Goal: Task Accomplishment & Management: Complete application form

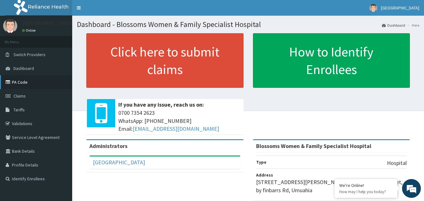
click at [34, 86] on link "PA Code" at bounding box center [36, 82] width 72 height 14
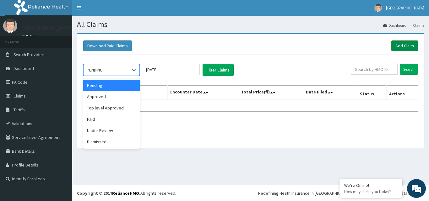
click at [400, 45] on link "Add Claim" at bounding box center [404, 46] width 27 height 11
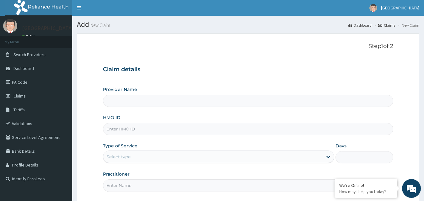
click at [164, 135] on input "HMO ID" at bounding box center [248, 129] width 291 height 12
type input "Blossoms Women & Family Specialist Hospital"
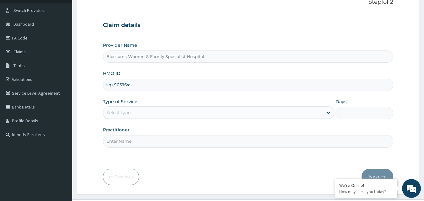
scroll to position [59, 0]
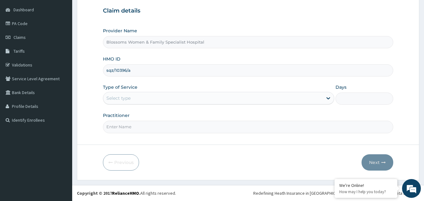
type input "sqz/10396/a"
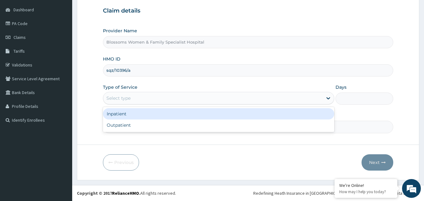
click at [220, 102] on div "Select type" at bounding box center [213, 98] width 220 height 10
click at [211, 113] on div "Inpatient" at bounding box center [218, 113] width 231 height 11
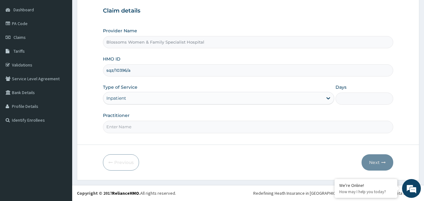
click at [299, 95] on div "Inpatient" at bounding box center [213, 98] width 220 height 10
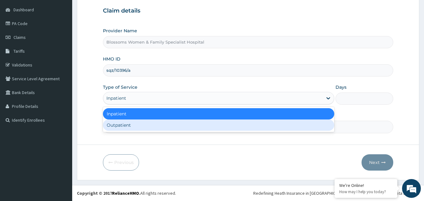
click at [277, 128] on div "Outpatient" at bounding box center [218, 125] width 231 height 11
type input "1"
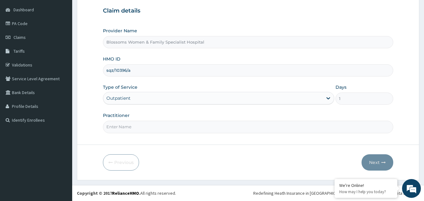
type input "N"
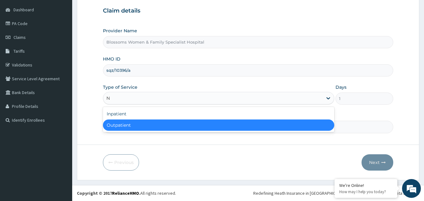
click at [295, 125] on div "Outpatient" at bounding box center [218, 125] width 231 height 11
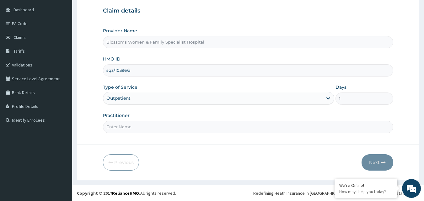
click at [287, 127] on input "Practitioner" at bounding box center [248, 127] width 291 height 12
type input "[PERSON_NAME]"
click at [379, 162] on button "Next" at bounding box center [378, 163] width 32 height 16
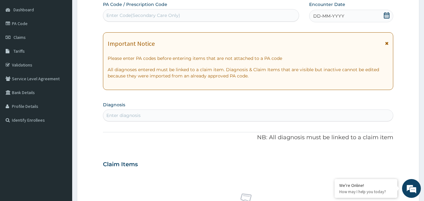
click at [214, 14] on div "Enter Code(Secondary Care Only)" at bounding box center [201, 15] width 196 height 10
paste input "PA/A75DDB"
type input "PA/A75DDB"
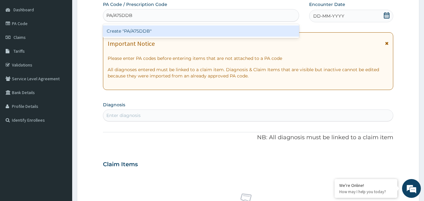
click at [213, 30] on div "Create "PA/A75DDB"" at bounding box center [201, 30] width 197 height 11
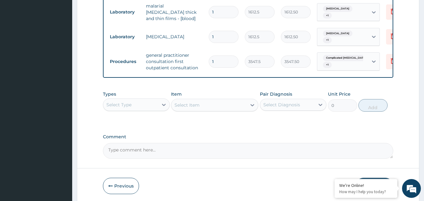
scroll to position [455, 0]
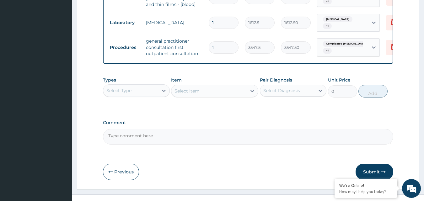
click at [368, 164] on button "Submit" at bounding box center [375, 172] width 38 height 16
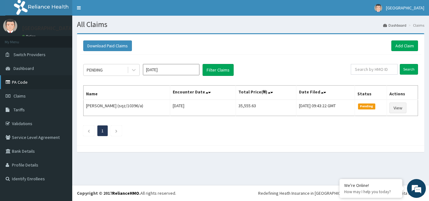
click at [53, 77] on link "PA Code" at bounding box center [36, 82] width 72 height 14
click at [400, 47] on link "Add Claim" at bounding box center [404, 46] width 27 height 11
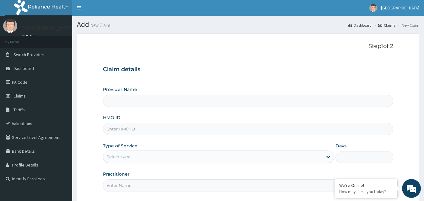
type input "Blossoms Women & Family Specialist Hospital"
click at [199, 131] on input "HMO ID" at bounding box center [248, 129] width 291 height 12
type input "myd/10194/b"
click at [167, 161] on div "Select type" at bounding box center [213, 157] width 220 height 10
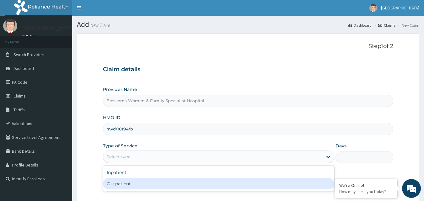
click at [165, 185] on div "Outpatient" at bounding box center [218, 183] width 231 height 11
type input "1"
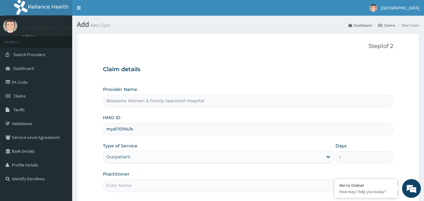
click at [163, 188] on input "Practitioner" at bounding box center [248, 186] width 291 height 12
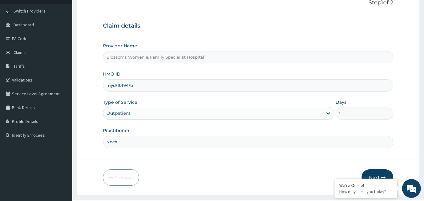
scroll to position [59, 0]
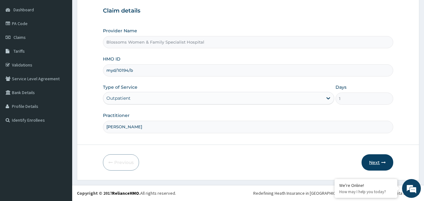
type input "[PERSON_NAME]"
click at [378, 160] on button "Next" at bounding box center [378, 163] width 32 height 16
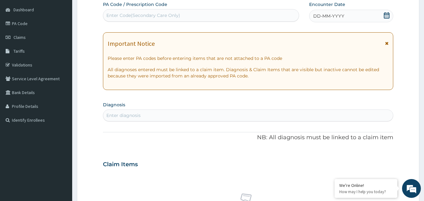
click at [193, 18] on div "Enter Code(Secondary Care Only)" at bounding box center [201, 15] width 196 height 10
paste input "PA/128E11"
type input "PA/128E11"
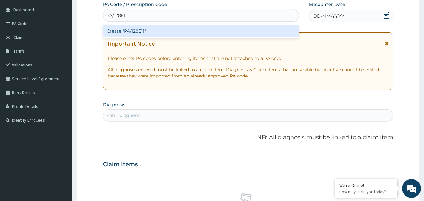
click at [190, 29] on div "Create "PA/128E11"" at bounding box center [201, 30] width 197 height 11
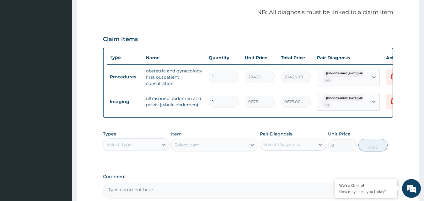
scroll to position [252, 0]
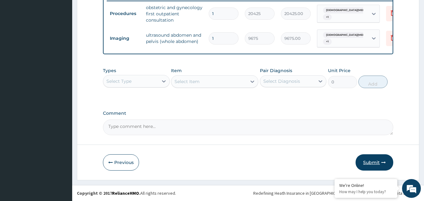
click at [380, 160] on button "Submit" at bounding box center [375, 163] width 38 height 16
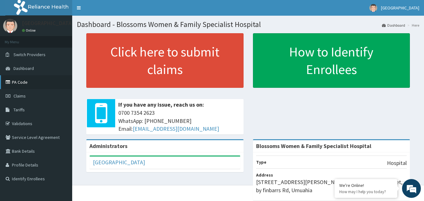
click at [32, 87] on link "PA Code" at bounding box center [36, 82] width 72 height 14
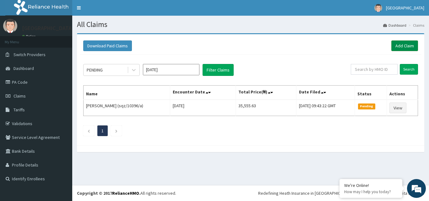
click at [405, 46] on link "Add Claim" at bounding box center [404, 46] width 27 height 11
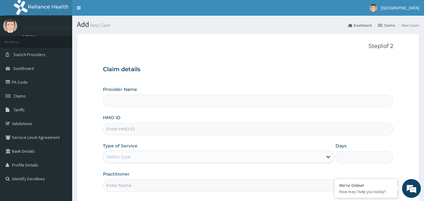
type input "Blossoms Women & Family Specialist Hospital"
click at [150, 133] on input "HMO ID" at bounding box center [248, 129] width 291 height 12
type input "sfa/13638/a"
click at [145, 155] on div "Select type" at bounding box center [213, 157] width 220 height 10
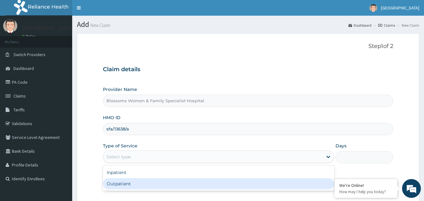
click at [140, 184] on div "Outpatient" at bounding box center [218, 183] width 231 height 11
type input "1"
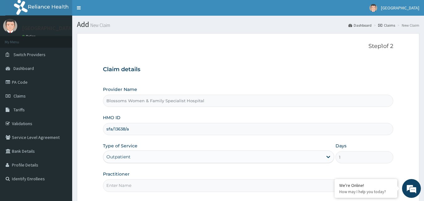
click at [140, 187] on input "Practitioner" at bounding box center [248, 186] width 291 height 12
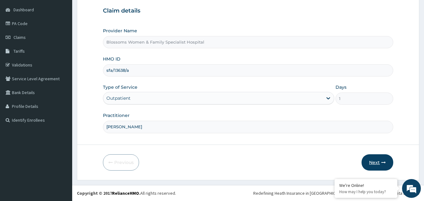
type input "Nkechi"
click at [377, 161] on button "Next" at bounding box center [378, 163] width 32 height 16
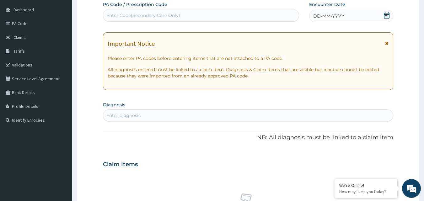
click at [185, 13] on div "Enter Code(Secondary Care Only)" at bounding box center [201, 15] width 196 height 10
paste input "PA/487E77"
type input "PA/487E77"
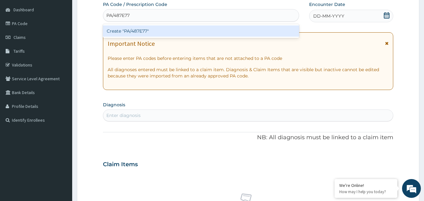
click at [182, 28] on div "Create "PA/487E77"" at bounding box center [201, 30] width 197 height 11
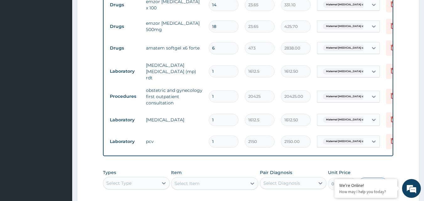
scroll to position [360, 0]
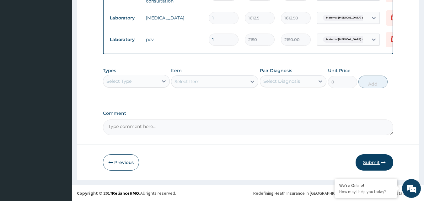
click at [368, 161] on button "Submit" at bounding box center [375, 163] width 38 height 16
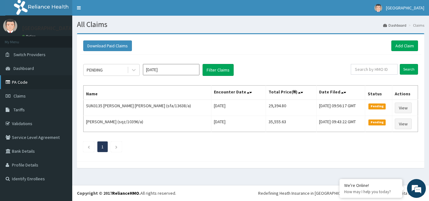
click at [46, 80] on link "PA Code" at bounding box center [36, 82] width 72 height 14
click at [403, 45] on link "Add Claim" at bounding box center [404, 46] width 27 height 11
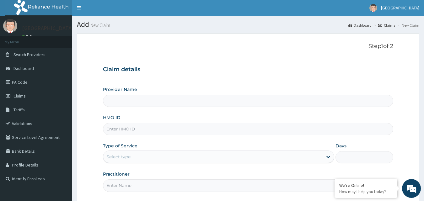
click at [199, 133] on input "HMO ID" at bounding box center [248, 129] width 291 height 12
type input "Blossoms Women & Family Specialist Hospital"
type input "vla/10405/a"
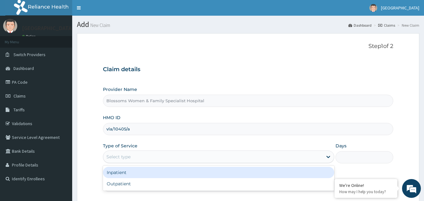
click at [176, 162] on div "Select type" at bounding box center [213, 157] width 220 height 10
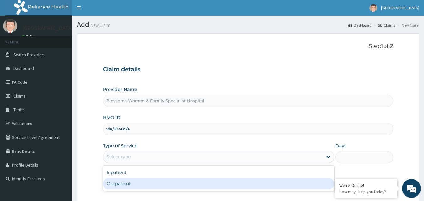
click at [166, 187] on div "Outpatient" at bounding box center [218, 183] width 231 height 11
type input "1"
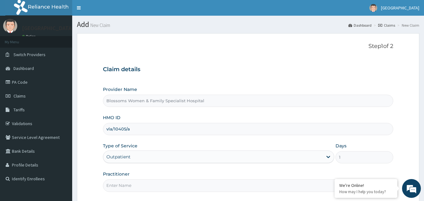
click at [166, 187] on input "Practitioner" at bounding box center [248, 186] width 291 height 12
type input "[PERSON_NAME]"
click at [424, 155] on section "Step 1 of 2 Claim details Provider Name Blossoms Women & Family Specialist Hosp…" at bounding box center [248, 136] width 352 height 215
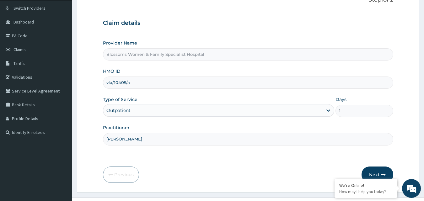
scroll to position [59, 0]
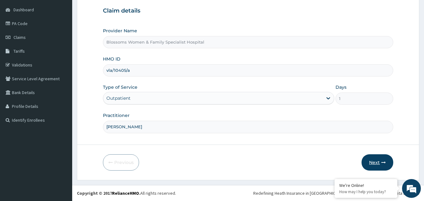
click at [378, 157] on button "Next" at bounding box center [378, 163] width 32 height 16
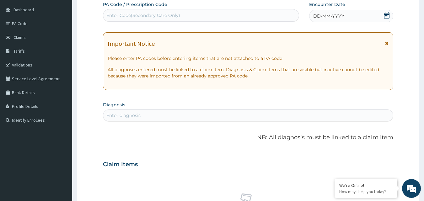
click at [273, 16] on div "Enter Code(Secondary Care Only)" at bounding box center [201, 15] width 196 height 10
paste input "PA/5EC75A"
type input "PA/5EC75A"
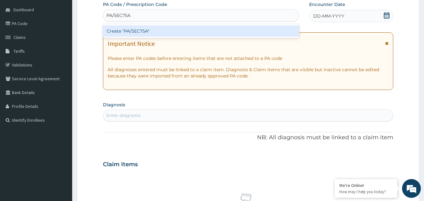
click at [269, 30] on div "Create "PA/5EC75A"" at bounding box center [201, 30] width 197 height 11
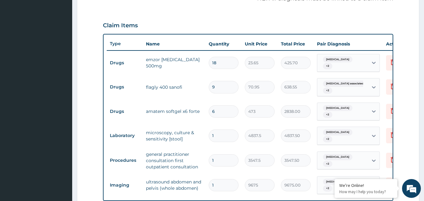
scroll to position [341, 0]
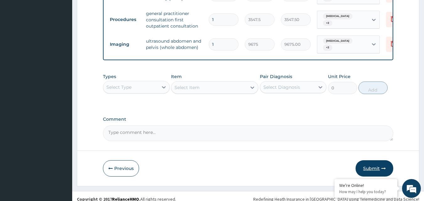
click at [375, 163] on button "Submit" at bounding box center [375, 169] width 38 height 16
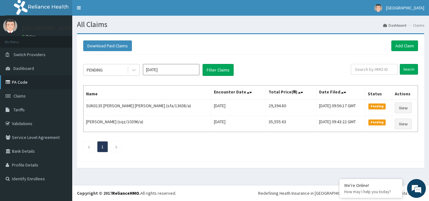
click at [57, 83] on link "PA Code" at bounding box center [36, 82] width 72 height 14
click at [409, 43] on link "Add Claim" at bounding box center [404, 46] width 27 height 11
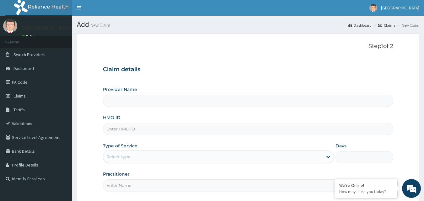
type input "Blossoms Women & Family Specialist Hospital"
click at [160, 131] on input "HMO ID" at bounding box center [248, 129] width 291 height 12
type input "SFA/13617/A"
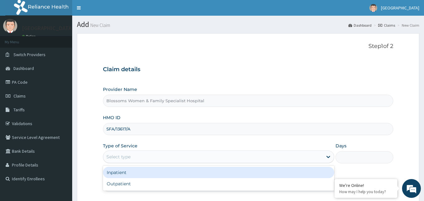
click at [155, 161] on div "Select type" at bounding box center [213, 157] width 220 height 10
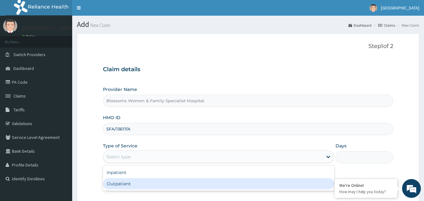
click at [146, 186] on div "Outpatient" at bounding box center [218, 183] width 231 height 11
type input "1"
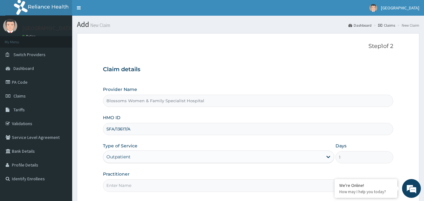
click at [146, 186] on input "Practitioner" at bounding box center [248, 186] width 291 height 12
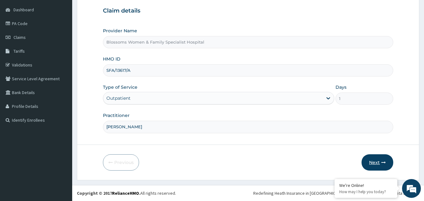
type input "[PERSON_NAME]"
click at [379, 158] on button "Next" at bounding box center [378, 163] width 32 height 16
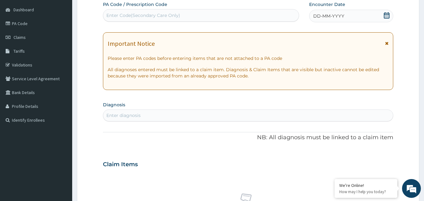
click at [160, 10] on div "Enter Code(Secondary Care Only)" at bounding box center [201, 15] width 196 height 10
type input "PA/805DB8"
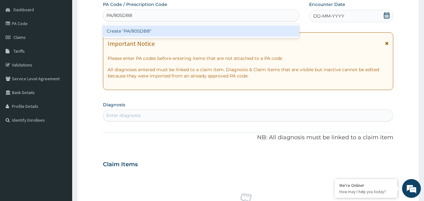
click at [160, 31] on div "Create "PA/805DB8"" at bounding box center [201, 30] width 197 height 11
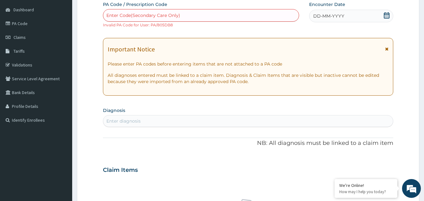
click at [159, 19] on div "Enter Code(Secondary Care Only)" at bounding box center [201, 15] width 196 height 10
type input "PA/805DB8"
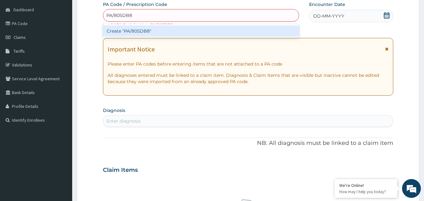
click at [155, 31] on div "Create "PA/805DB8"" at bounding box center [201, 30] width 197 height 11
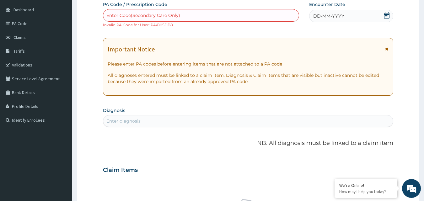
click at [157, 18] on div "Enter Code(Secondary Care Only)" at bounding box center [143, 15] width 74 height 6
type input "PA/8O5DB8"
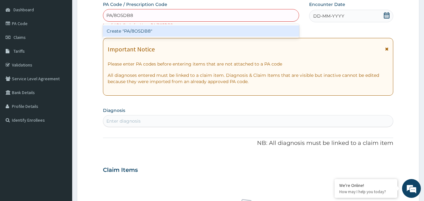
click at [157, 29] on div "Create "PA/8O5DB8"" at bounding box center [201, 30] width 197 height 11
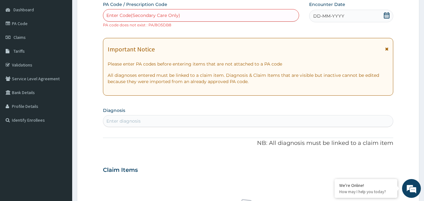
scroll to position [0, 0]
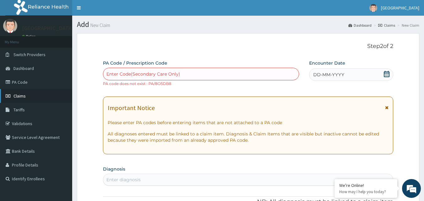
click at [32, 93] on link "Claims" at bounding box center [36, 96] width 72 height 14
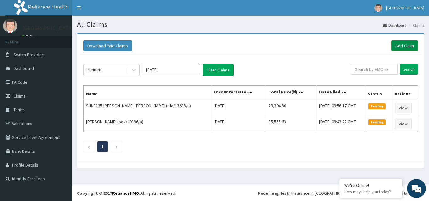
click at [415, 47] on link "Add Claim" at bounding box center [404, 46] width 27 height 11
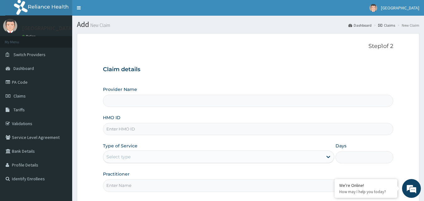
click at [206, 132] on input "HMO ID" at bounding box center [248, 129] width 291 height 12
type input "Blossoms Women & Family Specialist Hospital"
type input "SFA/13617/A"
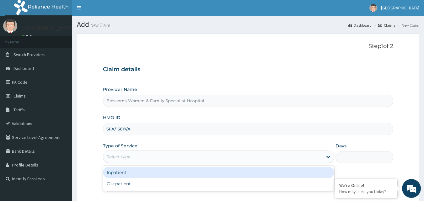
click at [171, 158] on div "Select type" at bounding box center [213, 157] width 220 height 10
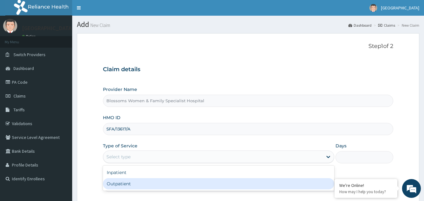
click at [164, 185] on div "Outpatient" at bounding box center [218, 183] width 231 height 11
type input "1"
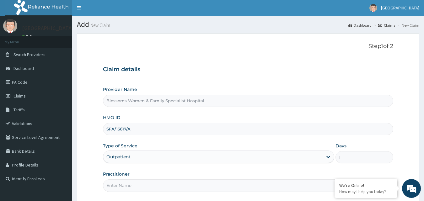
click at [164, 185] on input "Practitioner" at bounding box center [248, 186] width 291 height 12
type input "n"
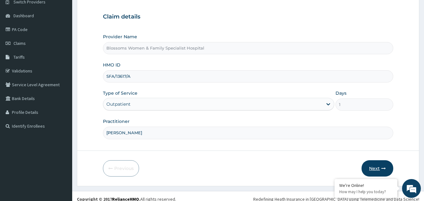
type input "Nkechi"
click at [371, 168] on button "Next" at bounding box center [378, 169] width 32 height 16
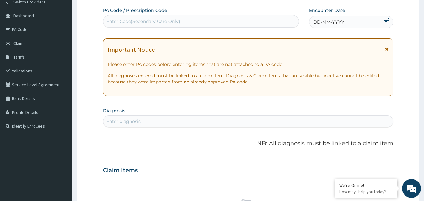
drag, startPoint x: 196, startPoint y: 25, endPoint x: 190, endPoint y: 21, distance: 6.4
click at [190, 21] on div "Enter Code(Secondary Care Only)" at bounding box center [201, 21] width 196 height 10
paste input "PA/E8CDB2"
type input "PA/E8CDB2"
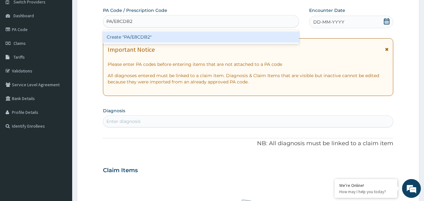
click at [184, 35] on div "Create "PA/E8CDB2"" at bounding box center [201, 36] width 197 height 11
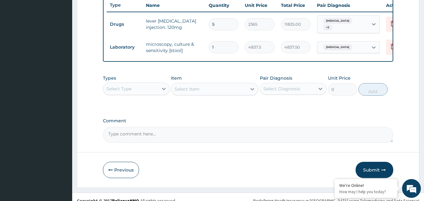
scroll to position [251, 0]
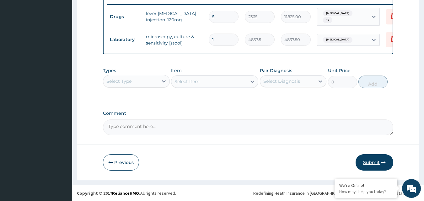
click at [375, 155] on button "Submit" at bounding box center [375, 163] width 38 height 16
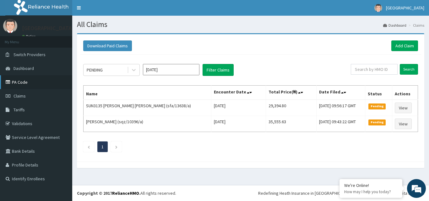
click at [47, 77] on link "PA Code" at bounding box center [36, 82] width 72 height 14
click at [401, 44] on link "Add Claim" at bounding box center [404, 46] width 27 height 11
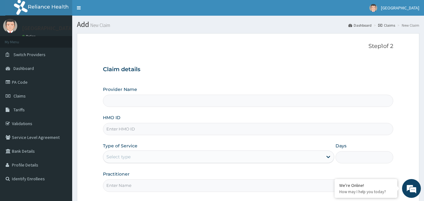
click at [207, 132] on input "HMO ID" at bounding box center [248, 129] width 291 height 12
type input "Blossoms Women & Family Specialist Hospital"
type input "sfa/13753/a"
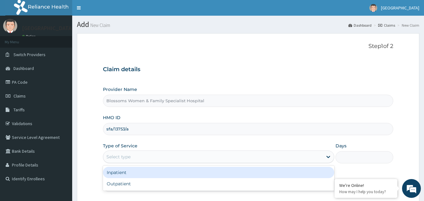
click at [192, 158] on div "Select type" at bounding box center [213, 157] width 220 height 10
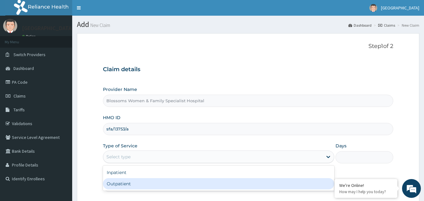
click at [186, 190] on div "Outpatient" at bounding box center [218, 183] width 231 height 11
type input "1"
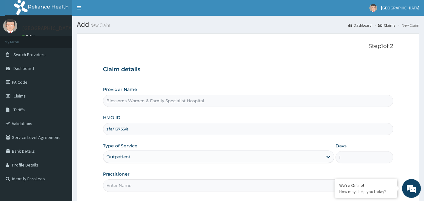
click at [186, 190] on input "Practitioner" at bounding box center [248, 186] width 291 height 12
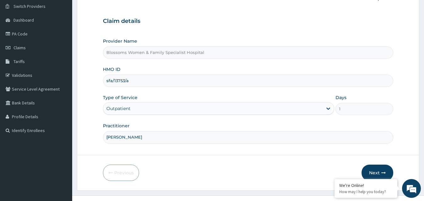
scroll to position [59, 0]
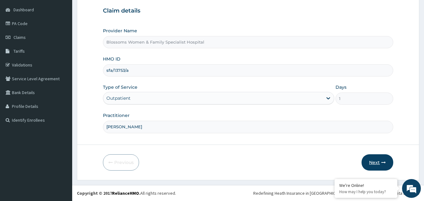
type input "Nkechi"
click at [385, 161] on icon "button" at bounding box center [384, 163] width 4 height 4
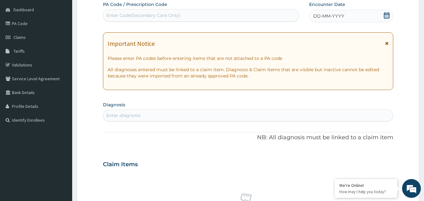
click at [172, 18] on div "Enter Code(Secondary Care Only)" at bounding box center [143, 15] width 74 height 6
type input "V"
paste input "PA/805DB8"
type input "PA/805DB8"
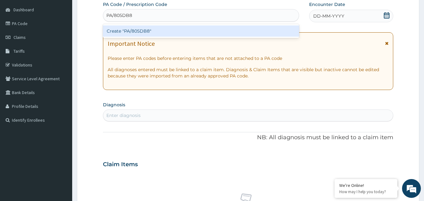
click at [170, 29] on div "Create "PA/805DB8"" at bounding box center [201, 30] width 197 height 11
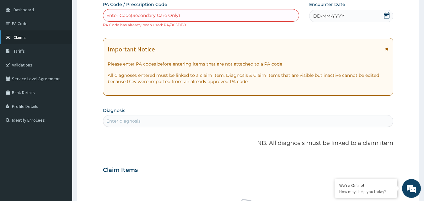
click at [23, 40] on span "Claims" at bounding box center [20, 38] width 12 height 6
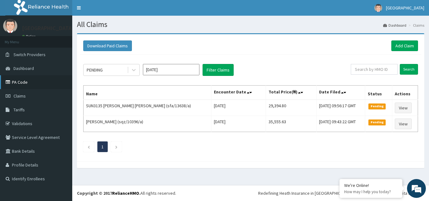
click at [22, 79] on link "PA Code" at bounding box center [36, 82] width 72 height 14
click at [410, 45] on link "Add Claim" at bounding box center [404, 46] width 27 height 11
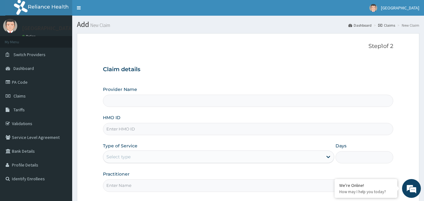
type input "Blossoms Women & Family Specialist Hospital"
click at [185, 135] on input "HMO ID" at bounding box center [248, 129] width 291 height 12
type input "vla/10405/a"
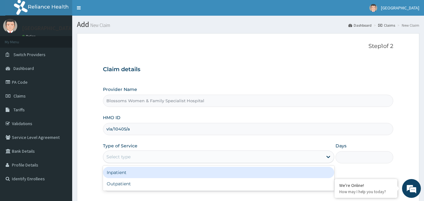
click at [193, 151] on div "Select type" at bounding box center [218, 157] width 231 height 13
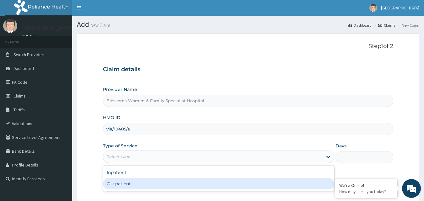
click at [183, 184] on div "Outpatient" at bounding box center [218, 183] width 231 height 11
type input "1"
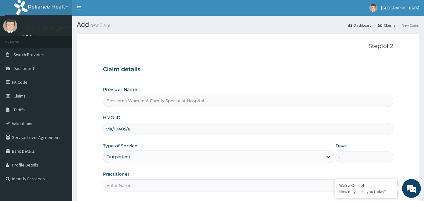
click at [183, 185] on input "Practitioner" at bounding box center [248, 186] width 291 height 12
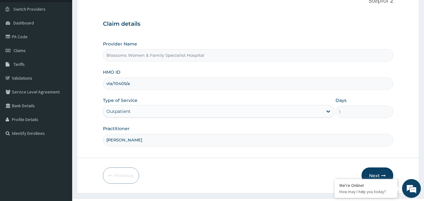
scroll to position [59, 0]
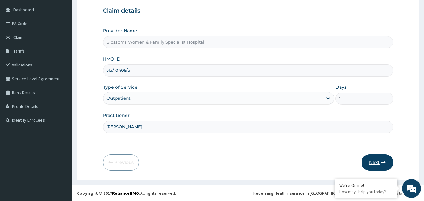
type input "[PERSON_NAME]"
click at [375, 161] on button "Next" at bounding box center [378, 163] width 32 height 16
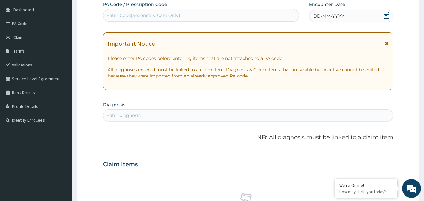
click at [222, 17] on div "Enter Code(Secondary Care Only)" at bounding box center [201, 15] width 196 height 10
paste input "PA/CA6360"
type input "PA/CA6360"
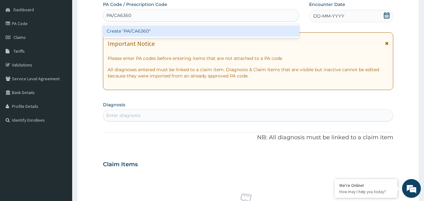
click at [222, 30] on div "Create "PA/CA6360"" at bounding box center [201, 30] width 197 height 11
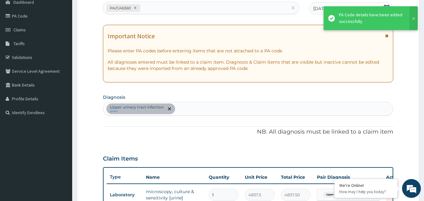
scroll to position [226, 0]
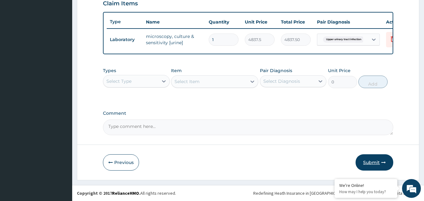
click at [372, 162] on button "Submit" at bounding box center [375, 163] width 38 height 16
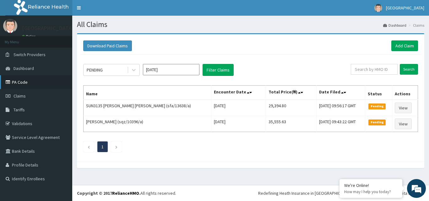
click at [45, 80] on link "PA Code" at bounding box center [36, 82] width 72 height 14
